Goal: Transaction & Acquisition: Obtain resource

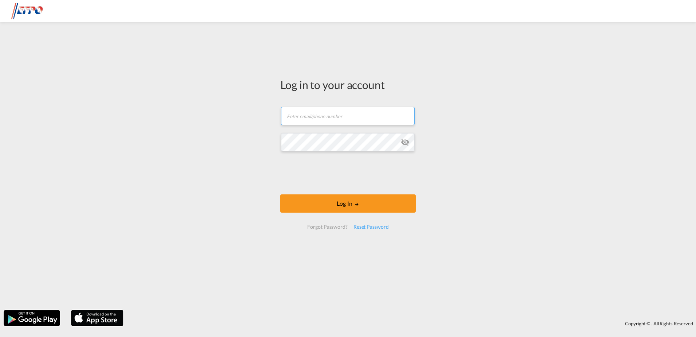
click at [347, 117] on input "text" at bounding box center [348, 116] width 134 height 18
paste input "[EMAIL_ADDRESS][DOMAIN_NAME]"
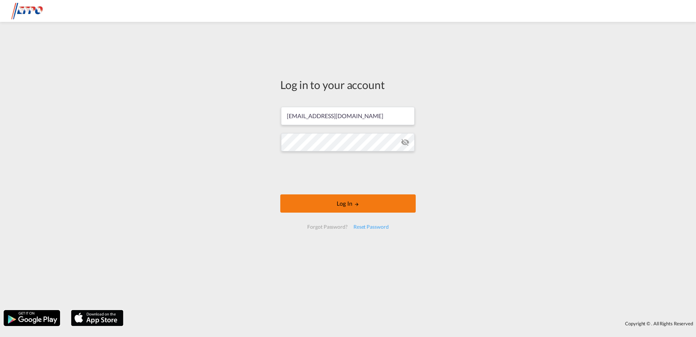
click at [342, 199] on button "Log In" at bounding box center [347, 203] width 135 height 18
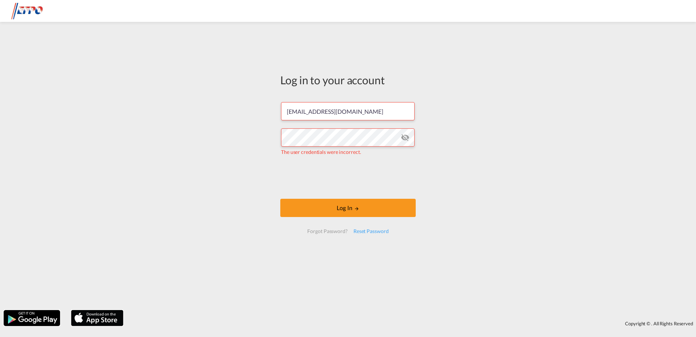
click at [403, 136] on md-icon "icon-eye-off" at bounding box center [405, 137] width 9 height 9
click at [287, 113] on input "[EMAIL_ADDRESS][DOMAIN_NAME]" at bounding box center [348, 111] width 134 height 18
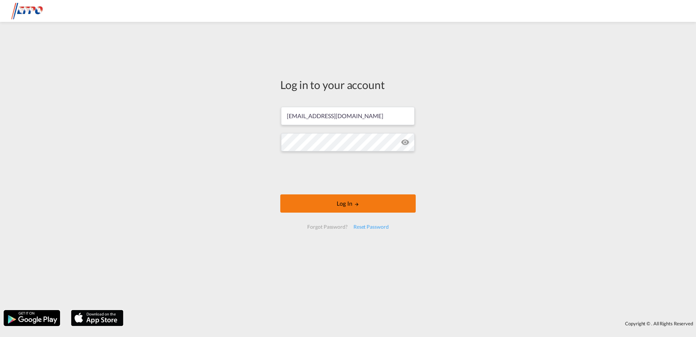
click at [341, 204] on button "Log In" at bounding box center [347, 203] width 135 height 18
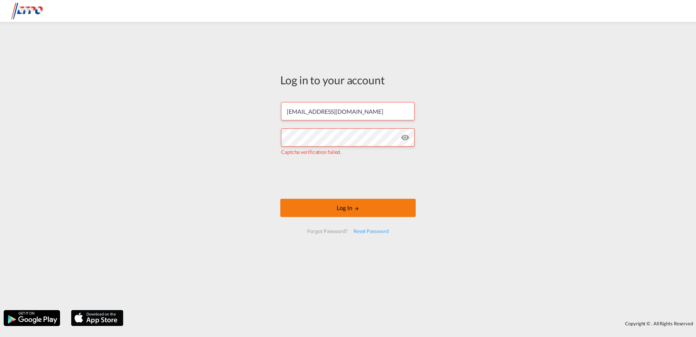
click at [351, 211] on button "Log In" at bounding box center [347, 207] width 135 height 18
click at [287, 111] on input "[EMAIL_ADDRESS][DOMAIN_NAME]" at bounding box center [348, 111] width 134 height 18
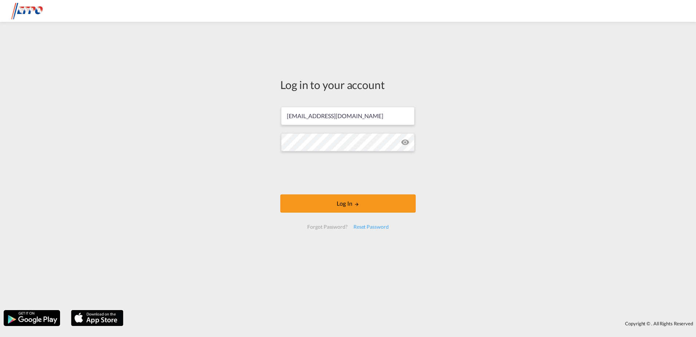
click at [247, 166] on div "Log in to your account [EMAIL_ADDRESS][DOMAIN_NAME] Log In Forgot Password? Res…" at bounding box center [348, 165] width 696 height 280
click at [343, 207] on button "Log In" at bounding box center [347, 203] width 135 height 18
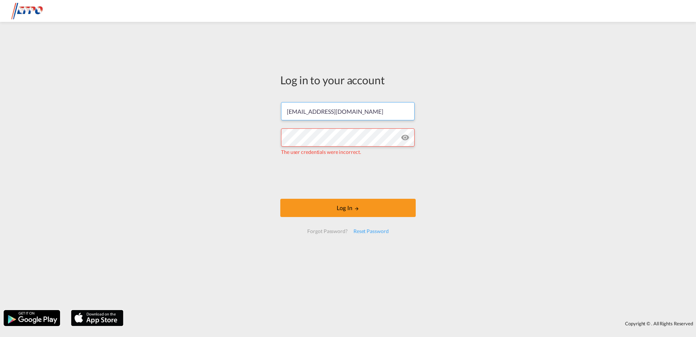
drag, startPoint x: 361, startPoint y: 113, endPoint x: 365, endPoint y: 115, distance: 5.1
click at [361, 113] on input "[EMAIL_ADDRESS][DOMAIN_NAME]" at bounding box center [348, 111] width 134 height 18
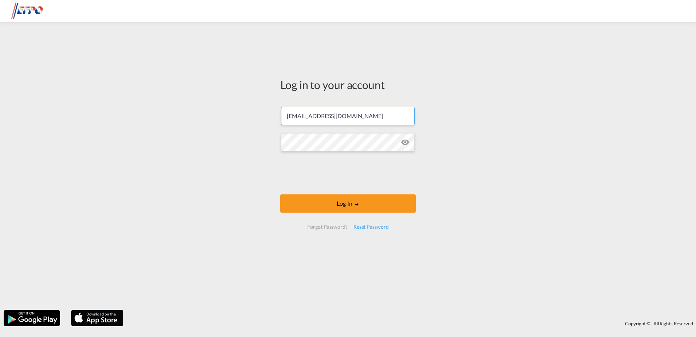
type input "[EMAIL_ADDRESS][DOMAIN_NAME]"
click at [342, 200] on button "Log In" at bounding box center [347, 203] width 135 height 18
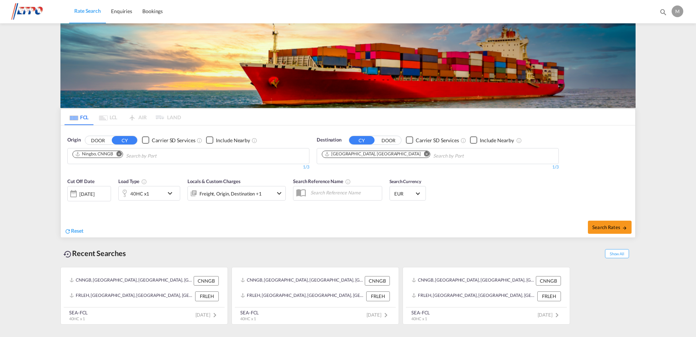
click at [79, 198] on div at bounding box center [74, 193] width 12 height 15
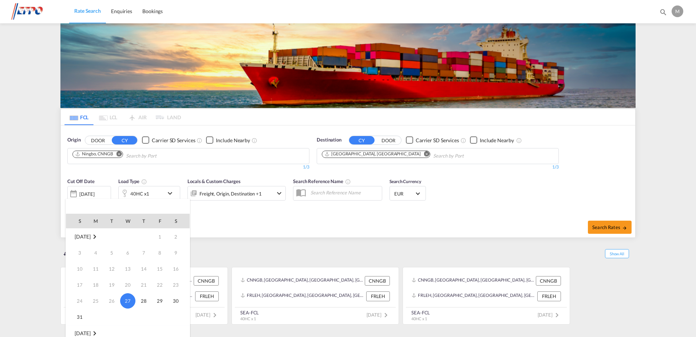
click at [276, 254] on div at bounding box center [348, 168] width 696 height 337
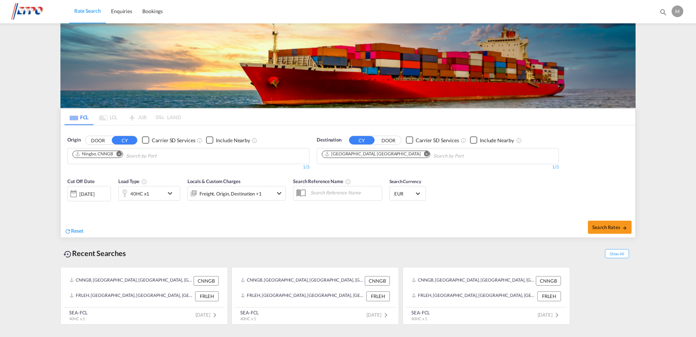
click at [122, 153] on md-icon "Remove" at bounding box center [119, 153] width 5 height 5
click at [122, 152] on body "Rate Search Enquiries Bookings Rate Search Enquiries Bookings" at bounding box center [348, 168] width 696 height 337
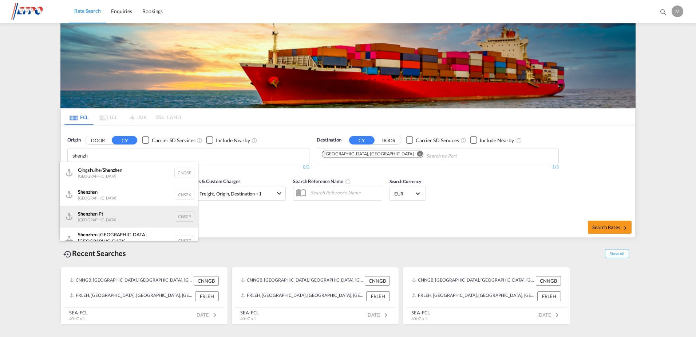
type input "shenzh"
click at [106, 215] on div "Shenzh en Pt China CNSZP" at bounding box center [129, 216] width 138 height 22
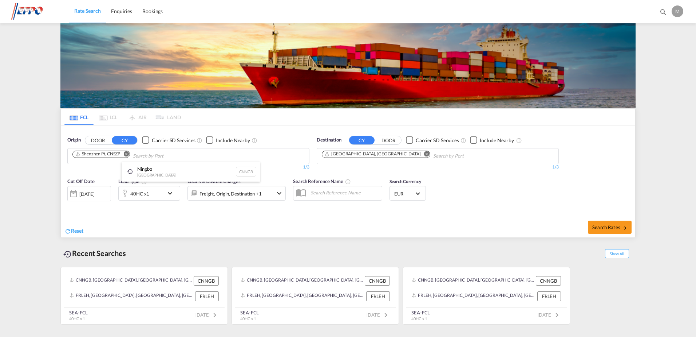
click at [611, 230] on div at bounding box center [348, 168] width 696 height 337
click at [613, 228] on span "Search Rates" at bounding box center [610, 227] width 35 height 6
type input "CNSZP to FRLEH / [DATE]"
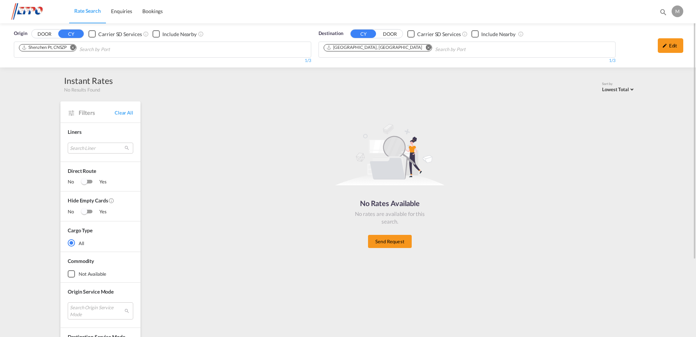
click at [73, 47] on md-icon "Remove" at bounding box center [72, 47] width 5 height 5
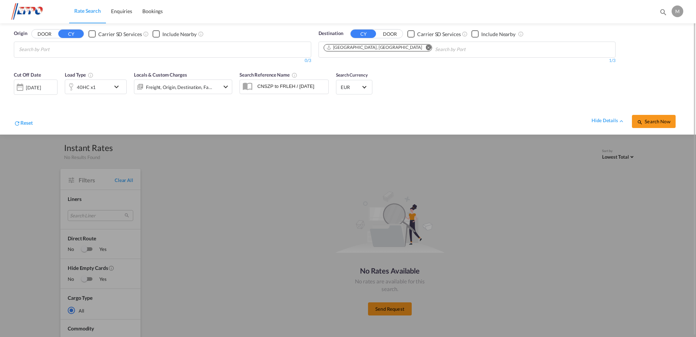
click at [54, 51] on body "Rate Search Enquiries Bookings Rate Search Enquiries Bookings" at bounding box center [348, 168] width 696 height 337
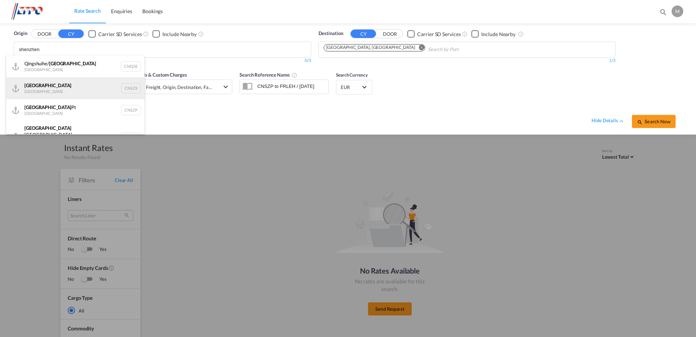
type input "shenzhen"
click at [60, 84] on div "Shenzhen [GEOGRAPHIC_DATA] CNSZX" at bounding box center [75, 88] width 138 height 22
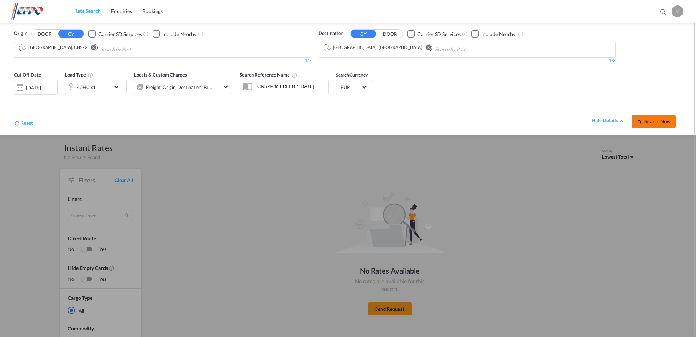
click at [652, 123] on span "Search Now" at bounding box center [653, 121] width 33 height 6
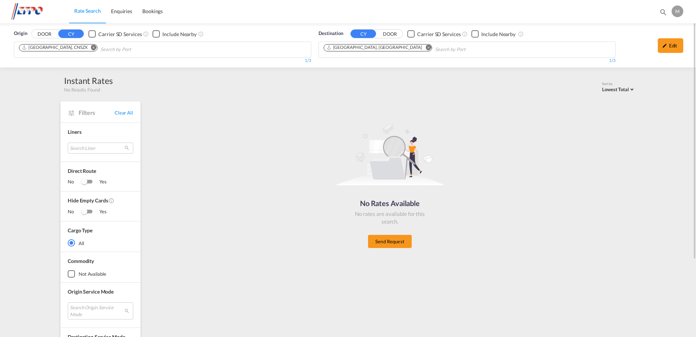
click at [91, 47] on md-icon "Remove" at bounding box center [93, 47] width 5 height 5
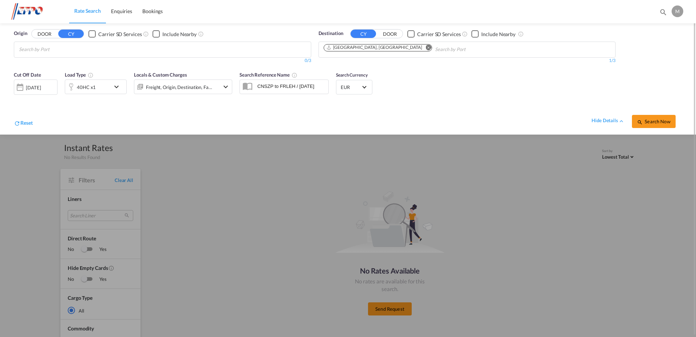
click at [14, 71] on div "Cut Off Date [DATE] [DATE]" at bounding box center [36, 85] width 44 height 29
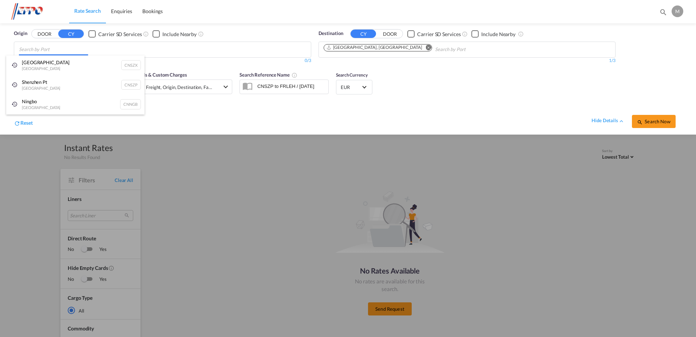
click at [50, 52] on body "Rate Search Enquiries Bookings Rate Search Enquiries Bookings" at bounding box center [348, 168] width 696 height 337
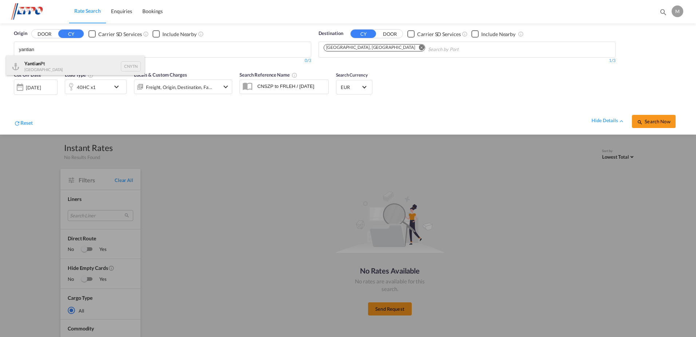
type input "yantian"
click at [48, 60] on div "Yantian Pt China CNYTN" at bounding box center [75, 66] width 138 height 22
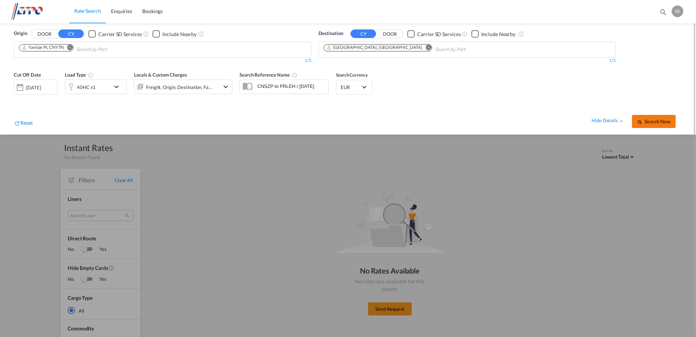
click at [655, 121] on span "Search Now" at bounding box center [653, 121] width 33 height 6
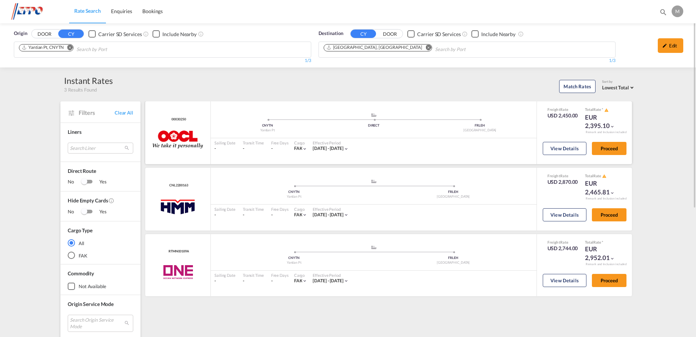
click at [302, 150] on md-icon "icon-chevron-down" at bounding box center [304, 148] width 5 height 5
click at [302, 150] on div "FAK |" at bounding box center [348, 168] width 696 height 337
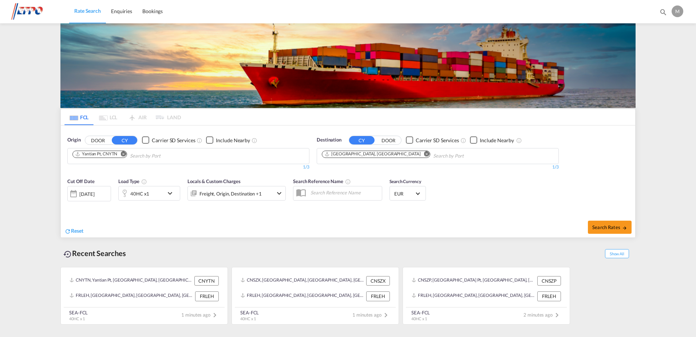
click at [685, 97] on md-content "Rate Search Enquiries Bookings Bookings Enquiries M My Profile Logout FCL LCL A…" at bounding box center [348, 168] width 696 height 337
